Goal: Navigation & Orientation: Find specific page/section

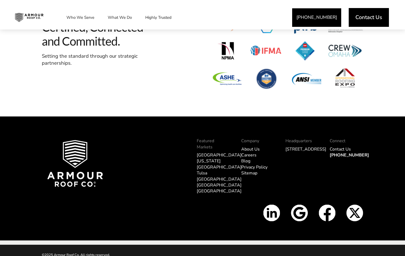
scroll to position [1640, 0]
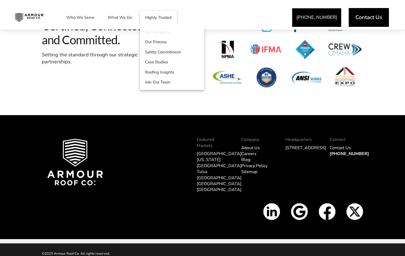
click at [159, 33] on link "Our Company" at bounding box center [172, 32] width 64 height 10
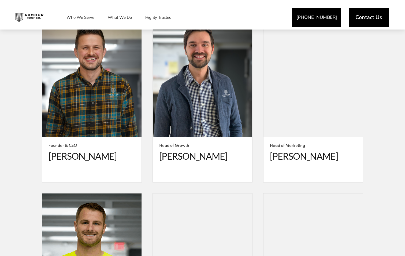
scroll to position [991, 0]
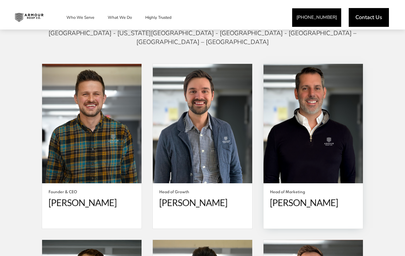
drag, startPoint x: 290, startPoint y: 196, endPoint x: 294, endPoint y: 184, distance: 12.9
click at [290, 197] on span "[PERSON_NAME]" at bounding box center [313, 202] width 87 height 11
click at [294, 136] on span at bounding box center [312, 123] width 99 height 119
